Goal: Find specific page/section: Find specific page/section

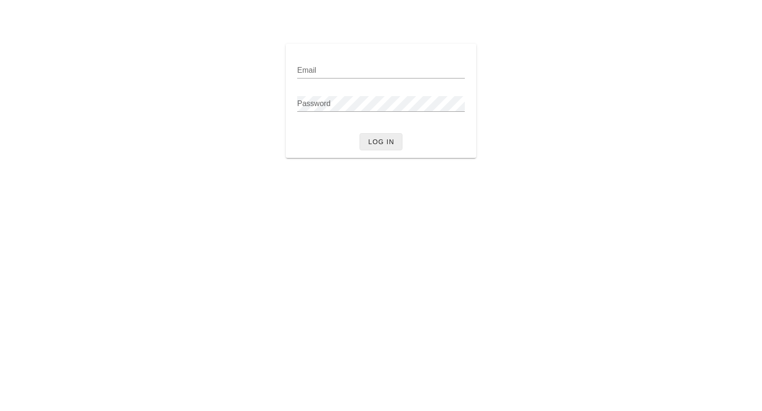
type input "[PERSON_NAME][EMAIL_ADDRESS][DOMAIN_NAME]"
click at [376, 140] on span "Log in" at bounding box center [381, 142] width 27 height 8
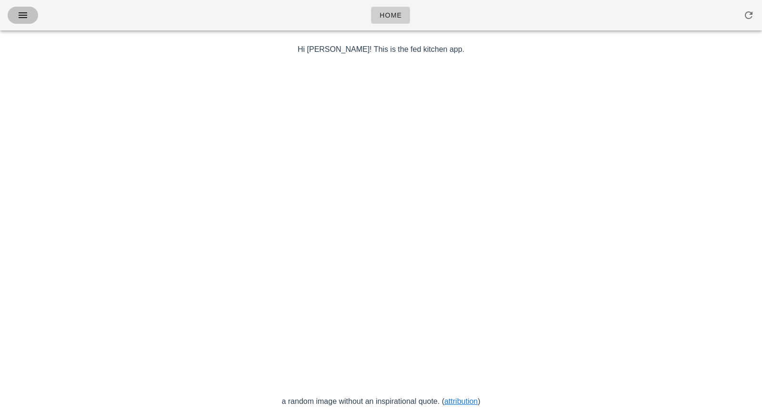
click at [24, 15] on icon "button" at bounding box center [22, 15] width 11 height 11
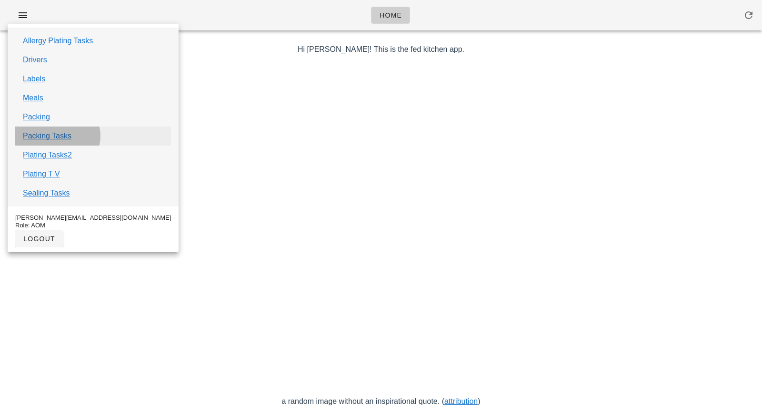
click at [45, 132] on link "Packing Tasks" at bounding box center [47, 135] width 49 height 11
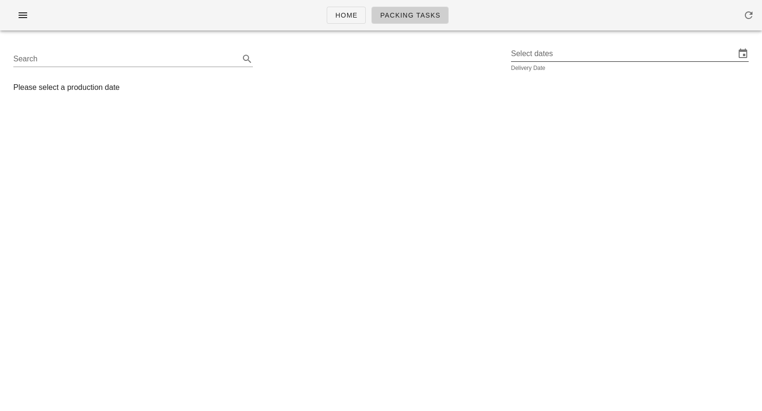
click at [544, 60] on input "Select dates" at bounding box center [623, 53] width 224 height 15
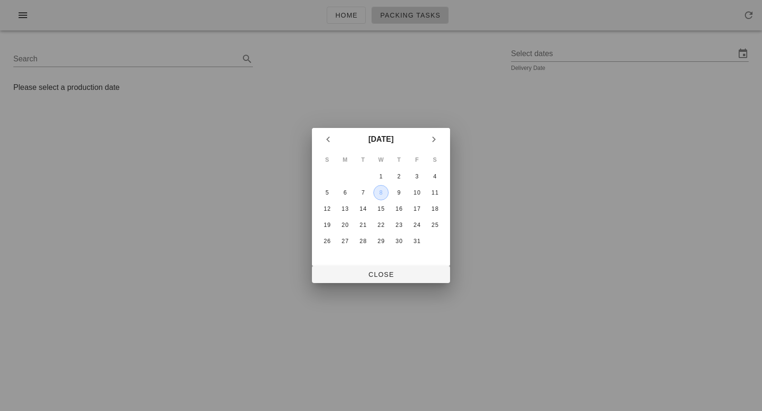
click at [377, 192] on div "8" at bounding box center [381, 193] width 14 height 7
click at [392, 272] on span "Close" at bounding box center [380, 275] width 123 height 8
type input "[DATE]"
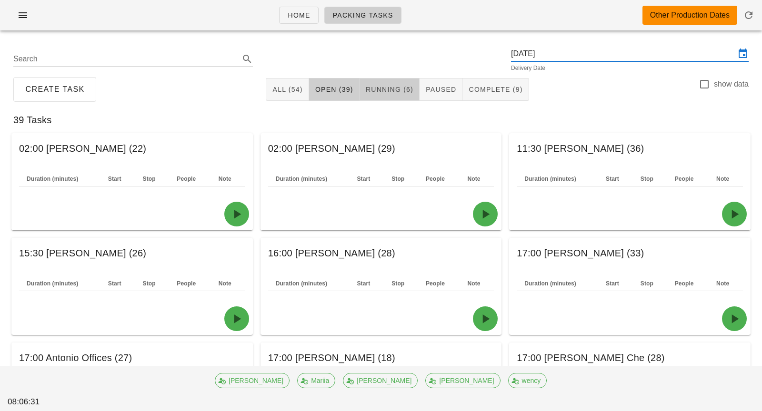
click at [404, 96] on button "Running (6)" at bounding box center [389, 89] width 60 height 23
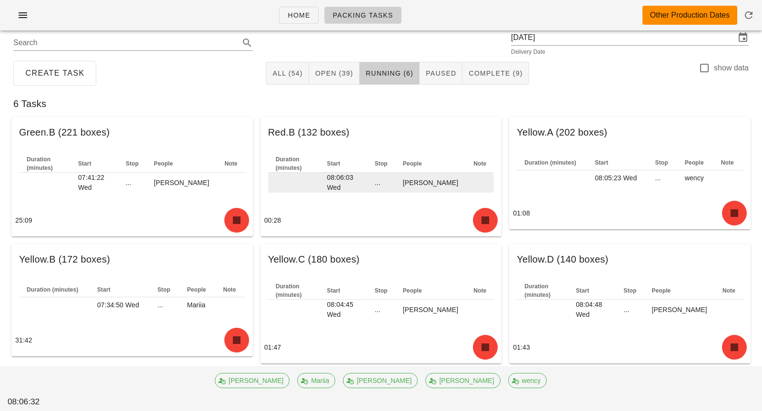
scroll to position [28, 0]
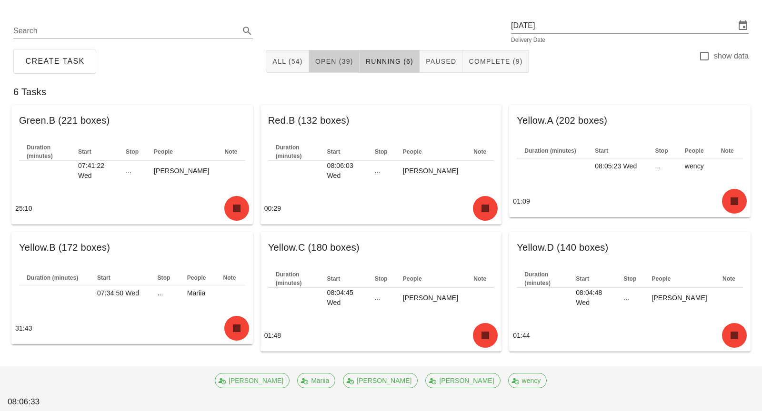
click at [347, 58] on span "Open (39)" at bounding box center [334, 62] width 39 height 8
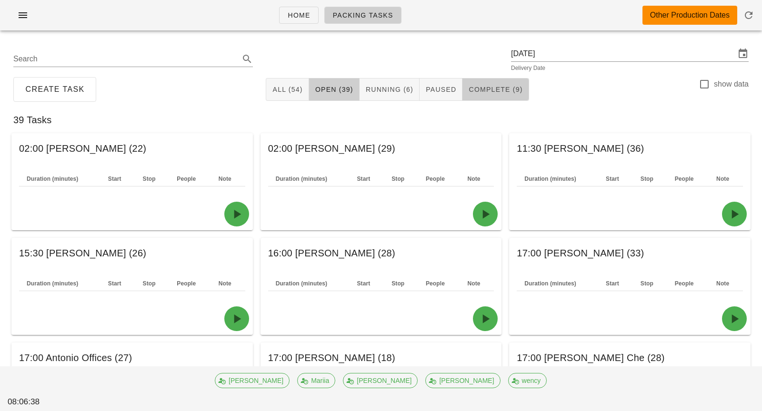
click at [480, 97] on button "Complete (9)" at bounding box center [495, 89] width 66 height 23
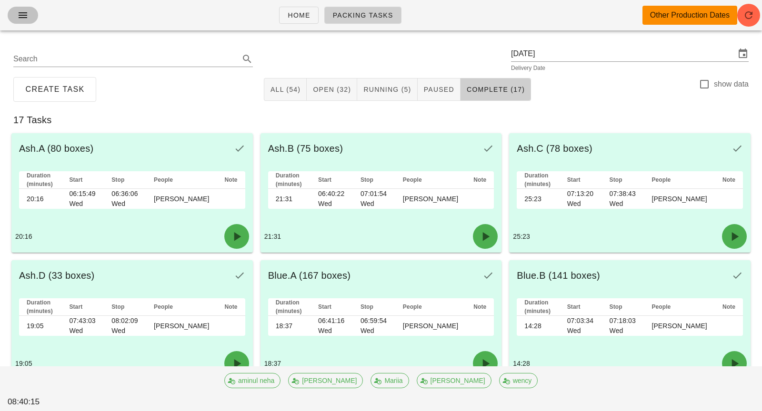
click at [15, 18] on span "button" at bounding box center [22, 15] width 15 height 11
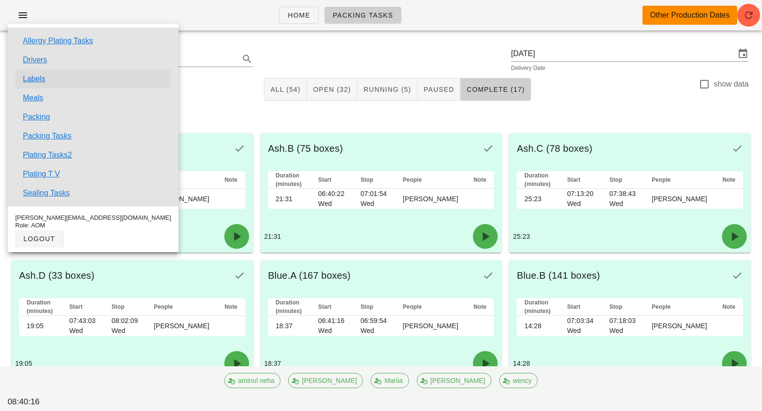
click at [42, 78] on link "Labels" at bounding box center [34, 78] width 22 height 11
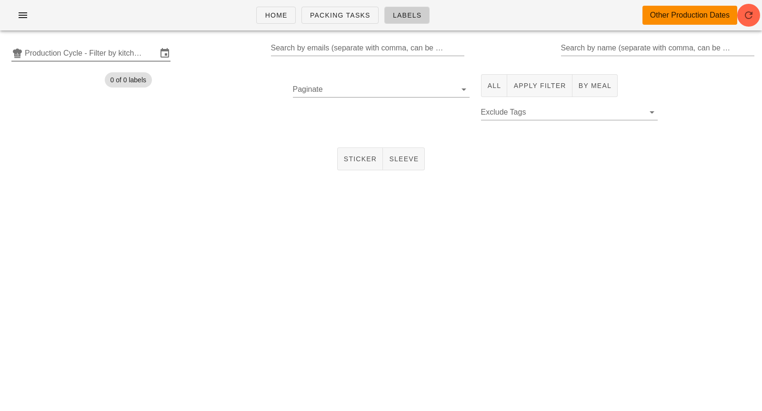
click at [98, 52] on input "Production Cycle - Filter by kitchen production schedules" at bounding box center [91, 53] width 132 height 15
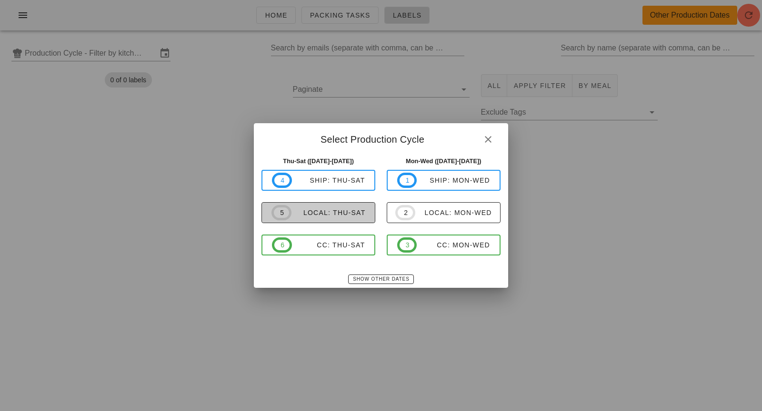
click at [292, 210] on div "local: Thu-Sat" at bounding box center [328, 213] width 74 height 8
type input "local: Thu-Sat (Oct 9-Oct 11)"
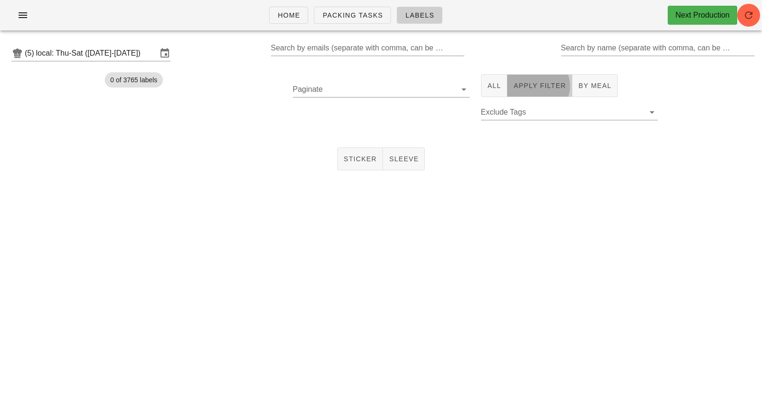
click at [545, 84] on span "Apply Filter" at bounding box center [539, 86] width 53 height 8
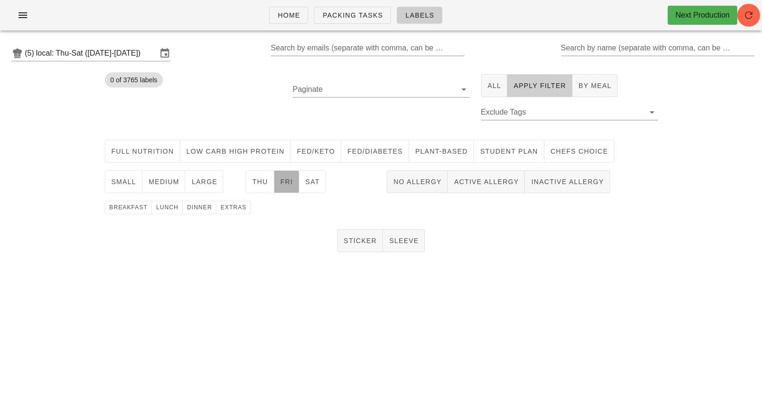
click at [288, 187] on button "Fri" at bounding box center [286, 181] width 25 height 23
click at [169, 186] on span "medium" at bounding box center [163, 182] width 31 height 8
click at [169, 207] on span "lunch" at bounding box center [167, 207] width 23 height 7
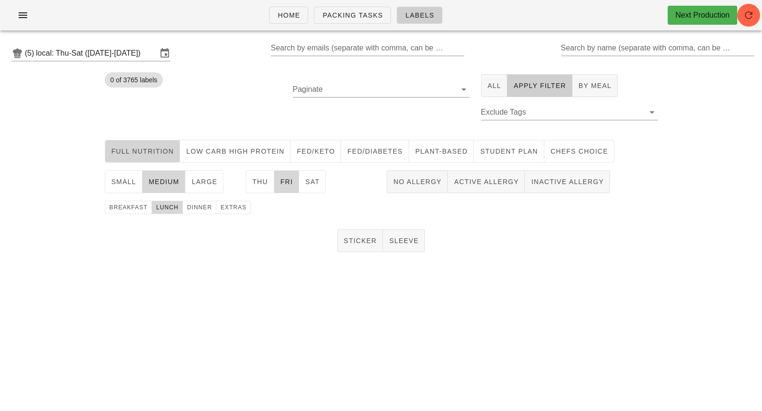
click at [166, 153] on span "Full Nutrition" at bounding box center [142, 152] width 63 height 8
click at [361, 237] on span "Sticker" at bounding box center [360, 241] width 34 height 8
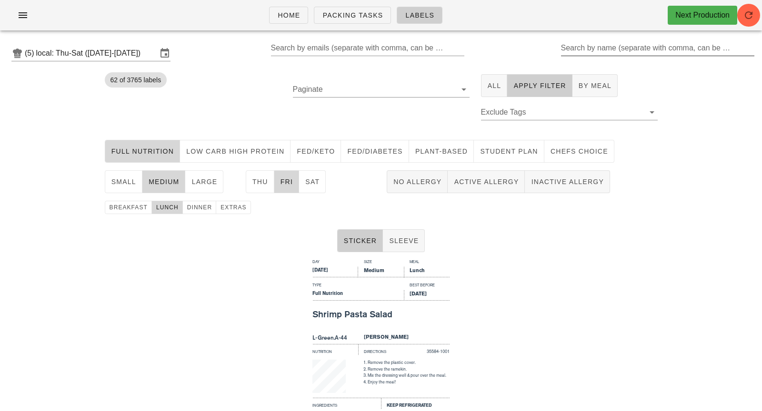
click at [628, 48] on div "Search by name (separate with comma, can be partial)" at bounding box center [657, 47] width 192 height 15
drag, startPoint x: 579, startPoint y: 50, endPoint x: 541, endPoint y: 50, distance: 38.1
click at [541, 50] on div "(5) local: Thu-Sat (Oct 9-Oct 11) Search by emails (separate with comma, can be…" at bounding box center [381, 53] width 762 height 30
click at [513, 322] on div "Day Size Meal Friday Medium Lunch Type Best Before Full Nutrition Oct 12, 2025 …" at bounding box center [381, 370] width 762 height 229
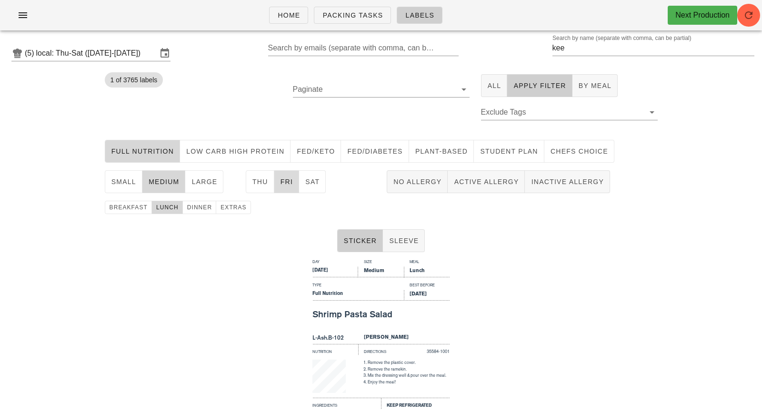
click at [290, 187] on button "Fri" at bounding box center [286, 181] width 25 height 23
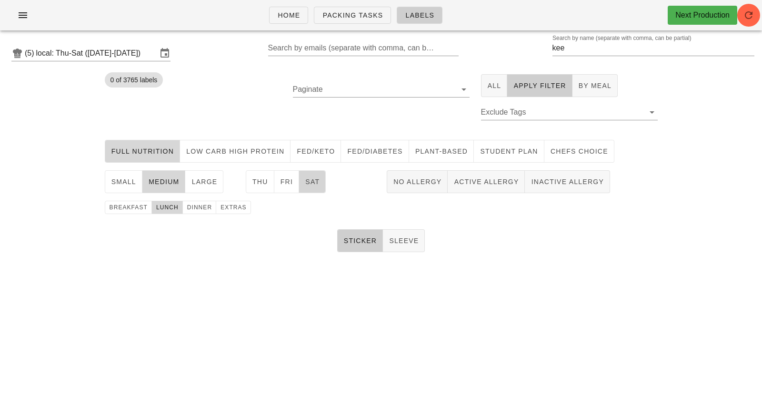
click at [310, 187] on button "Sat" at bounding box center [312, 181] width 27 height 23
click at [163, 178] on span "medium" at bounding box center [163, 182] width 31 height 8
click at [196, 180] on span "large" at bounding box center [204, 182] width 26 height 8
click at [160, 206] on span "lunch" at bounding box center [167, 207] width 23 height 7
click at [192, 207] on span "dinner" at bounding box center [200, 207] width 26 height 7
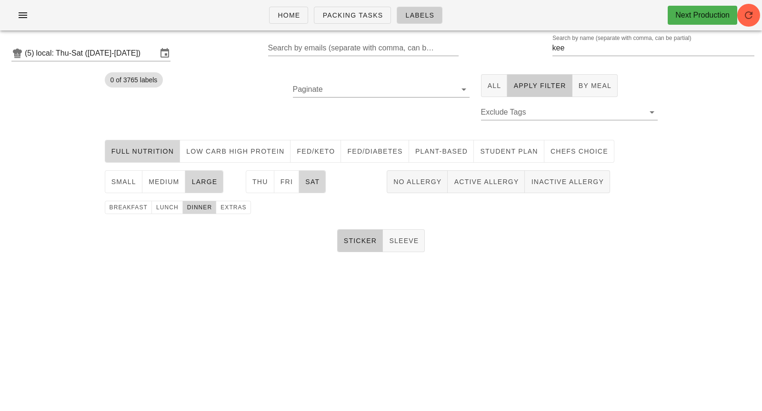
drag, startPoint x: 578, startPoint y: 47, endPoint x: 532, endPoint y: 47, distance: 45.7
click at [532, 47] on div "(5) local: Thu-Sat (Oct 9-Oct 11) Search by emails (separate with comma, can be…" at bounding box center [381, 53] width 762 height 30
type input "j"
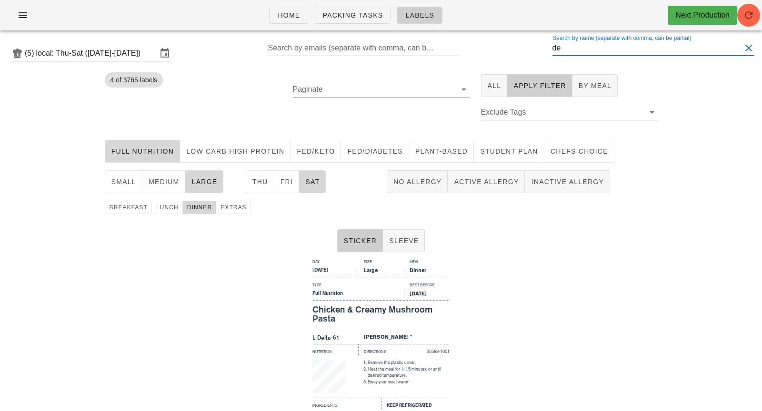
drag, startPoint x: 581, startPoint y: 47, endPoint x: 553, endPoint y: 47, distance: 27.6
click at [553, 47] on div "(5) local: Thu-Sat (Oct 9-Oct 11) Search by emails (separate with comma, can be…" at bounding box center [381, 53] width 762 height 30
type input "c"
click at [592, 54] on input "Search by name (separate with comma, can be partial)" at bounding box center [657, 47] width 192 height 15
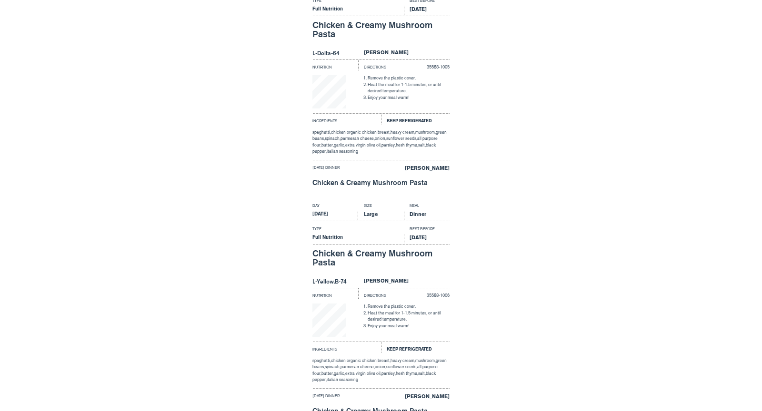
scroll to position [1202, 0]
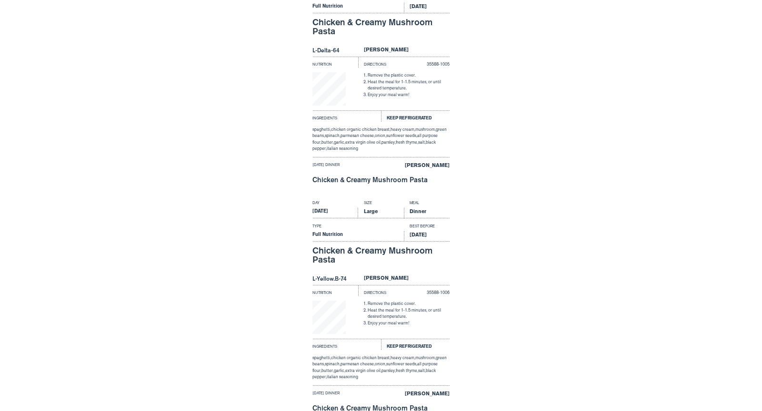
type input "j"
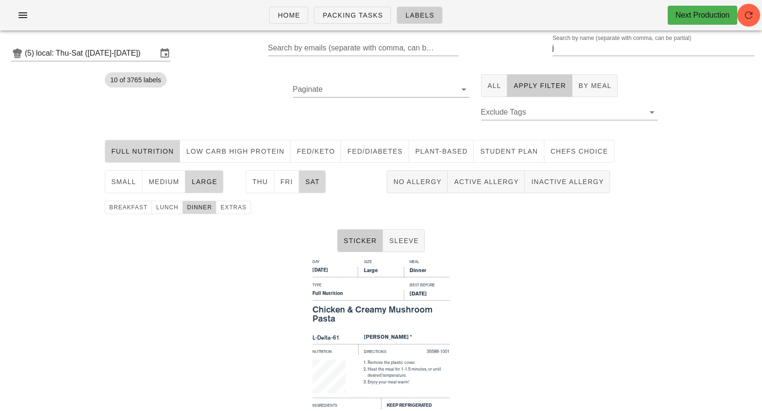
click at [590, 270] on div "Day Size Meal Saturday Large Dinner Type Best Before Full Nutrition Oct 13, 202…" at bounding box center [381, 370] width 762 height 229
click at [573, 49] on input "j" at bounding box center [646, 47] width 189 height 15
click at [618, 45] on input "Search by name (separate with comma, can be partial)" at bounding box center [657, 47] width 192 height 15
drag, startPoint x: 585, startPoint y: 51, endPoint x: 549, endPoint y: 51, distance: 35.7
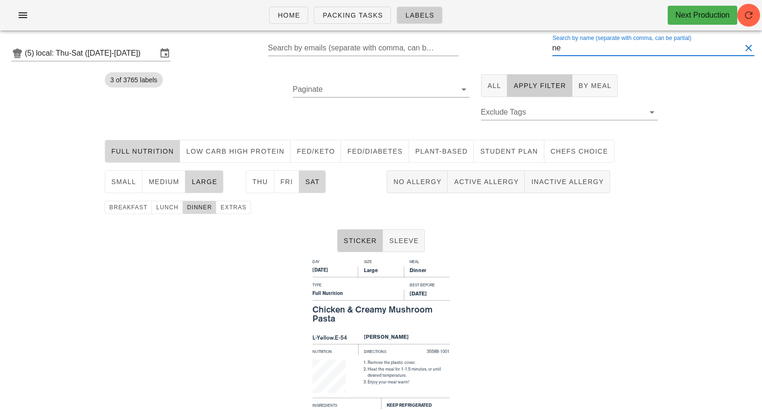
click at [549, 51] on div "(5) local: Thu-Sat (Oct 9-Oct 11) Search by emails (separate with comma, can be…" at bounding box center [381, 53] width 762 height 30
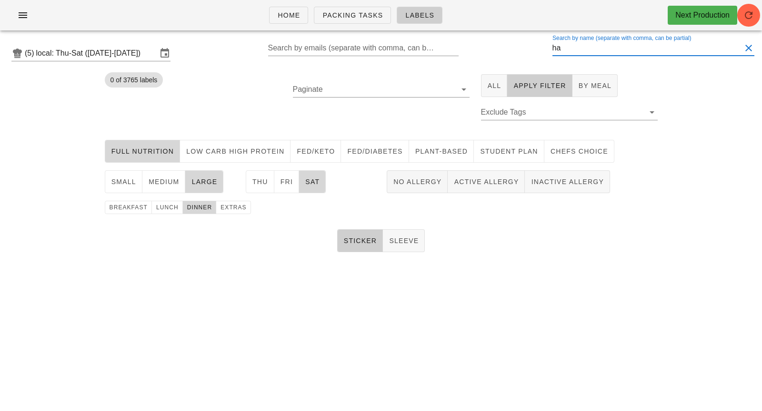
type input "h"
